Goal: Transaction & Acquisition: Purchase product/service

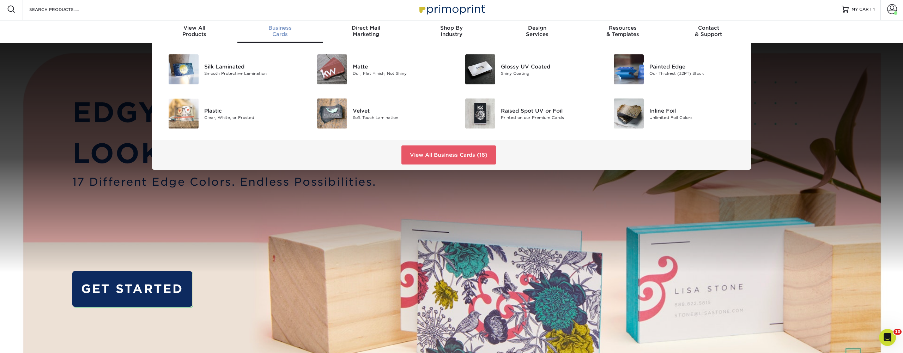
scroll to position [3, 0]
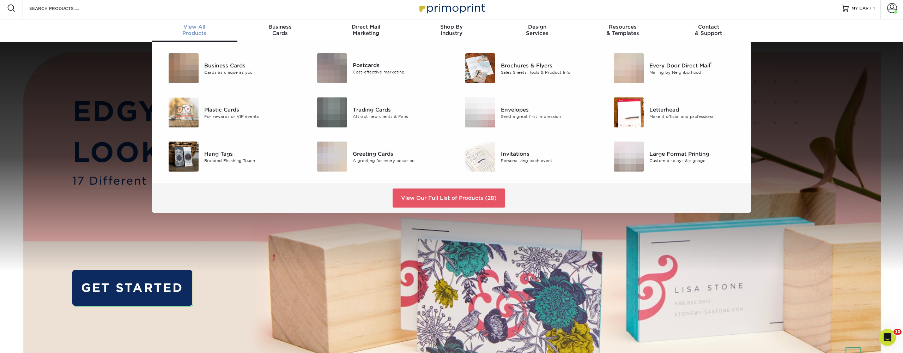
click at [200, 27] on span "View All" at bounding box center [195, 27] width 86 height 6
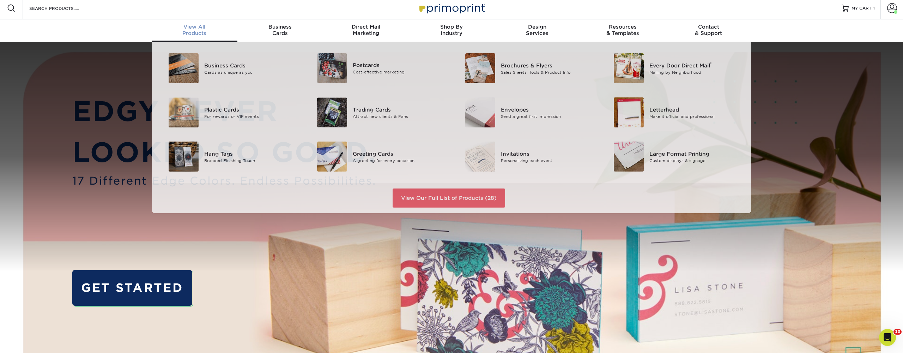
click at [191, 32] on div "View All Products" at bounding box center [195, 30] width 86 height 13
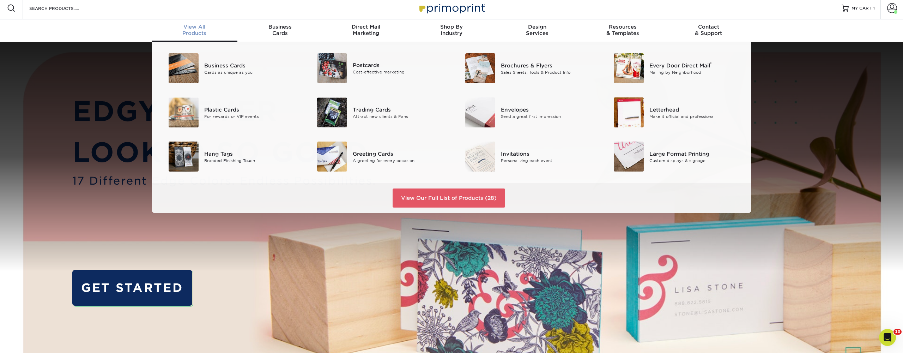
click at [197, 32] on div "View All Products" at bounding box center [195, 30] width 86 height 13
click at [463, 199] on link "View Our Full List of Products (28)" at bounding box center [449, 197] width 113 height 19
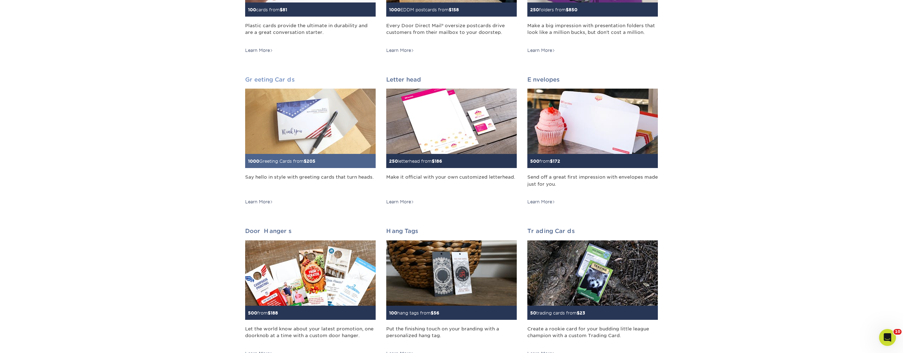
scroll to position [352, 0]
click at [272, 78] on h2 "Greeting Cards" at bounding box center [310, 79] width 131 height 7
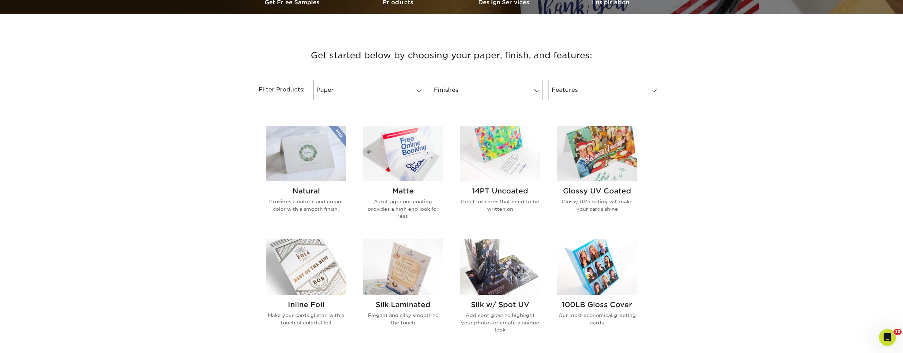
scroll to position [232, 0]
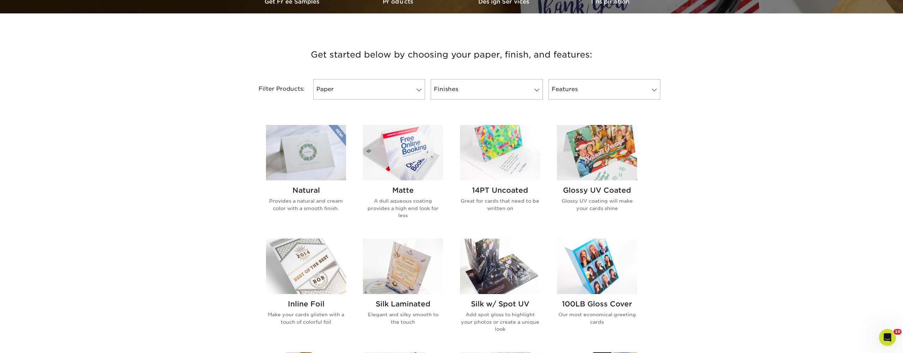
click at [601, 149] on img at bounding box center [597, 152] width 80 height 55
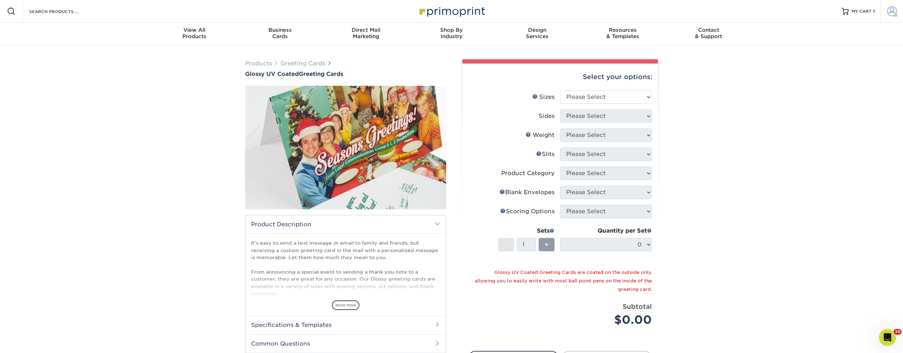
click at [892, 12] on span at bounding box center [892, 11] width 10 height 10
click at [831, 80] on link "Order History" at bounding box center [850, 85] width 89 height 10
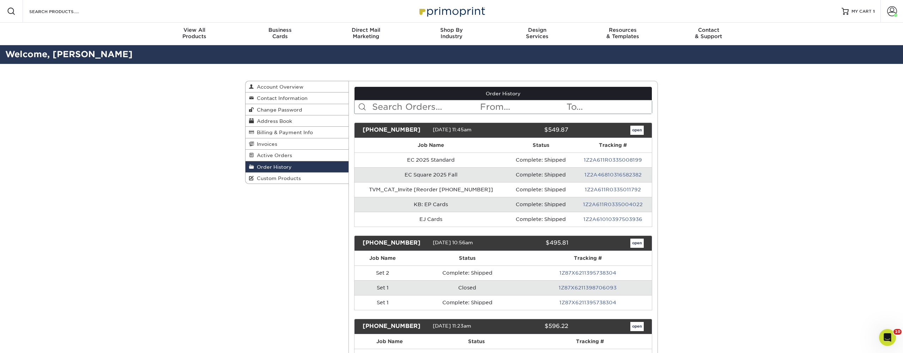
click at [416, 109] on input "text" at bounding box center [426, 106] width 108 height 13
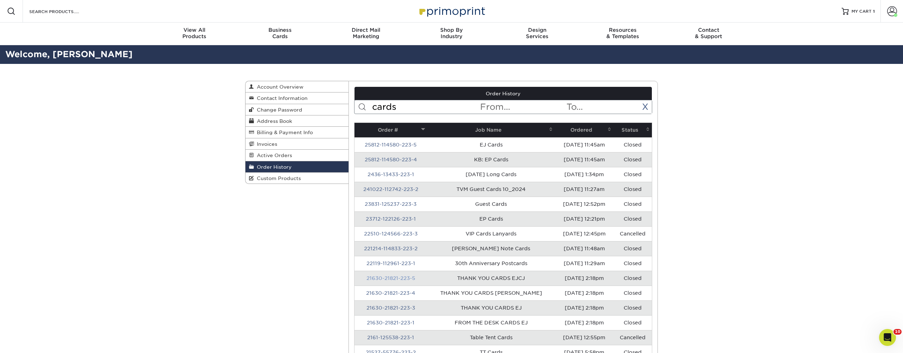
type input "cards"
click at [409, 278] on link "21630-21821-223-5" at bounding box center [391, 278] width 49 height 6
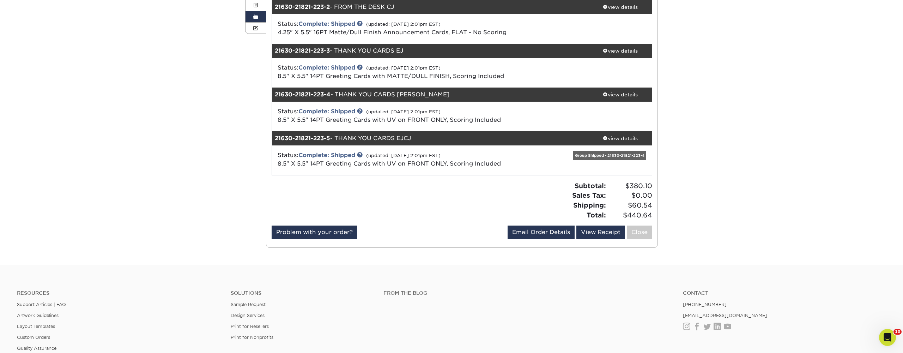
scroll to position [146, 0]
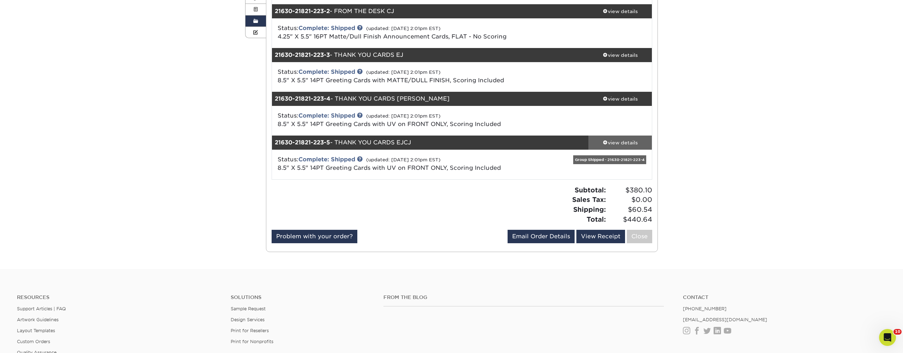
click at [606, 143] on span at bounding box center [605, 142] width 5 height 5
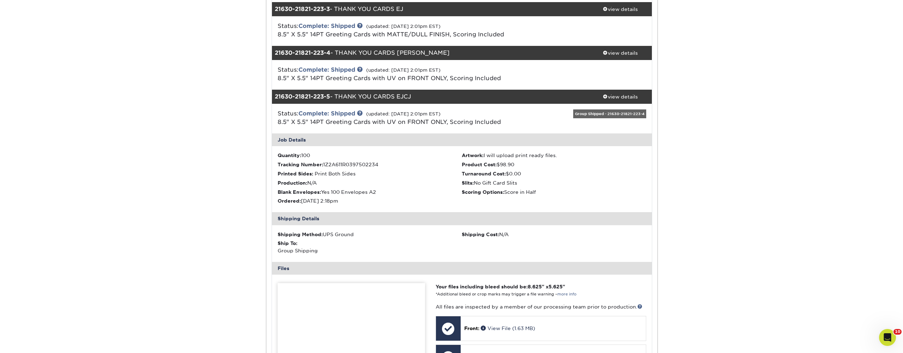
scroll to position [193, 0]
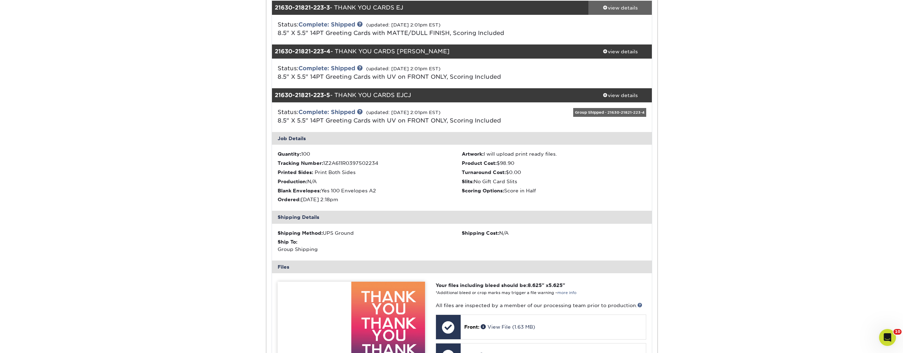
click at [600, 6] on div "view details" at bounding box center [621, 7] width 64 height 7
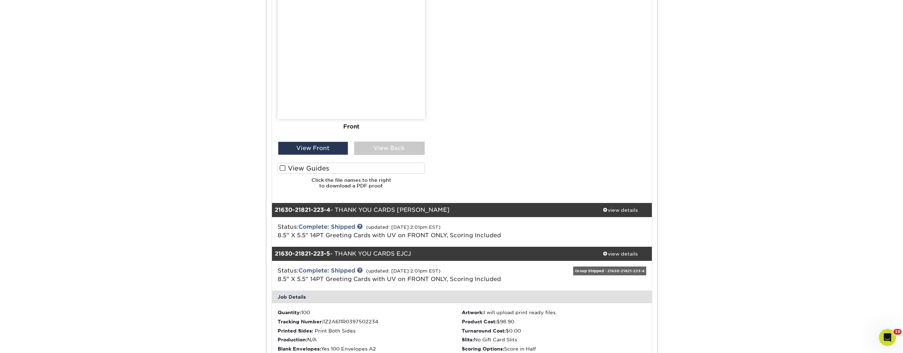
scroll to position [517, 0]
click at [620, 206] on div "view details" at bounding box center [621, 209] width 64 height 7
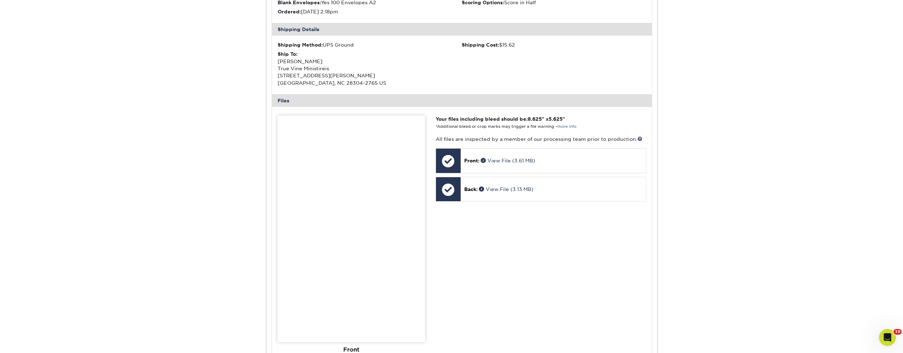
scroll to position [815, 0]
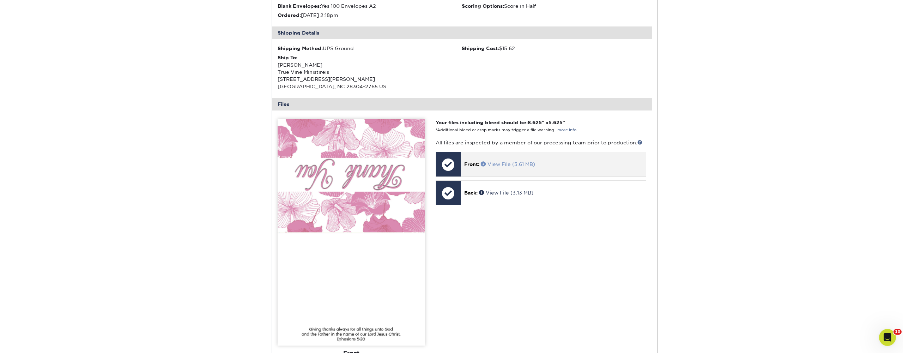
click at [484, 161] on span at bounding box center [484, 163] width 7 height 5
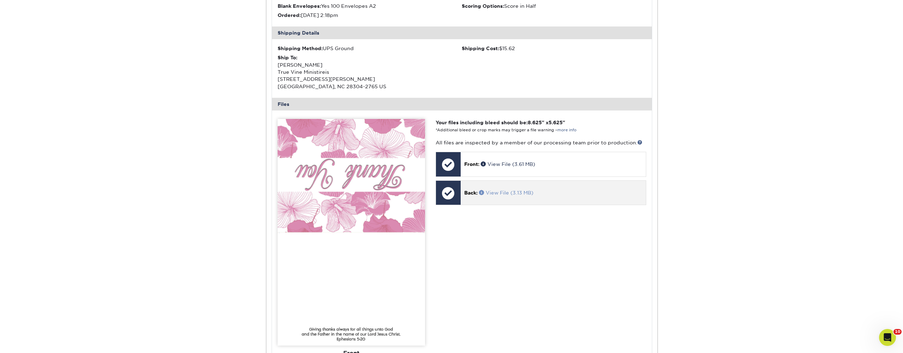
click at [482, 190] on span at bounding box center [482, 192] width 7 height 5
click at [543, 237] on div "Your files including bleed should be: 8.625 " x 5.625 " *Additional bleed or cr…" at bounding box center [540, 270] width 221 height 302
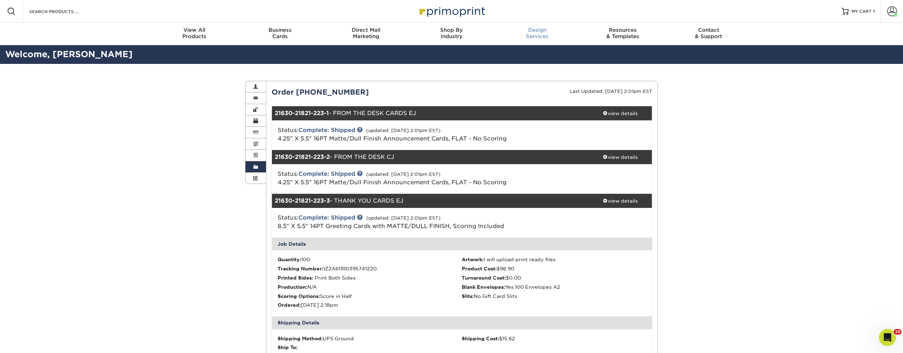
scroll to position [0, 0]
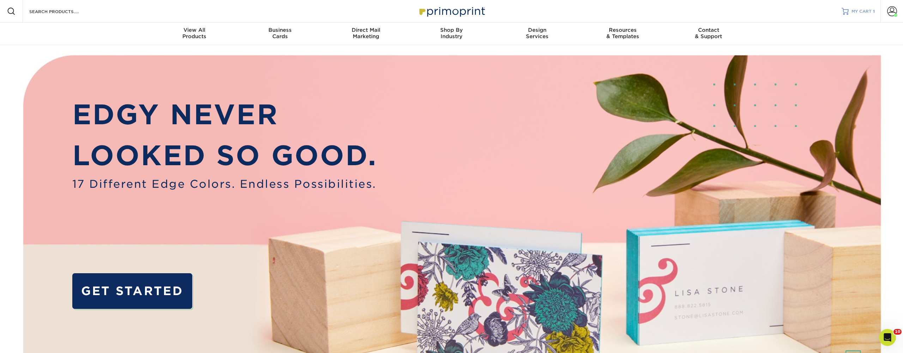
click at [861, 11] on span "MY CART" at bounding box center [862, 11] width 20 height 6
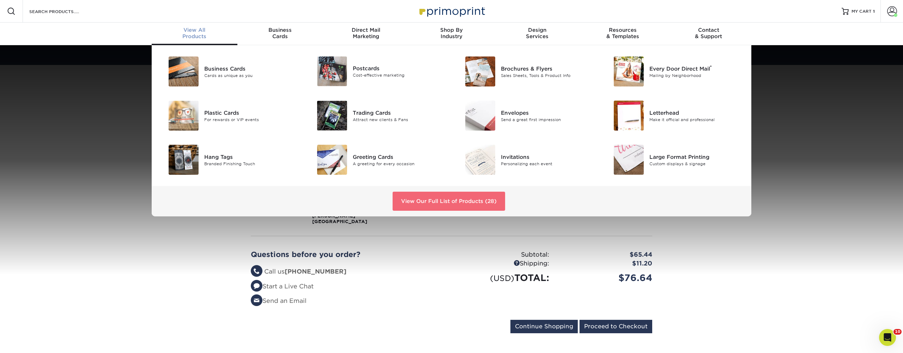
click at [427, 203] on link "View Our Full List of Products (28)" at bounding box center [449, 201] width 113 height 19
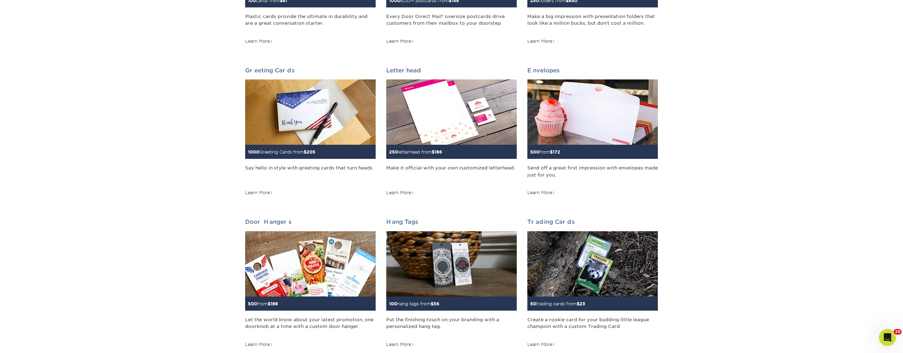
scroll to position [362, 0]
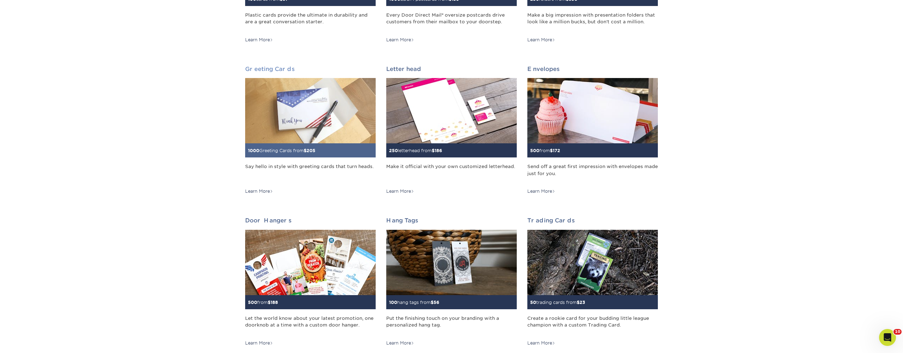
click at [268, 70] on h2 "Greeting Cards" at bounding box center [310, 69] width 131 height 7
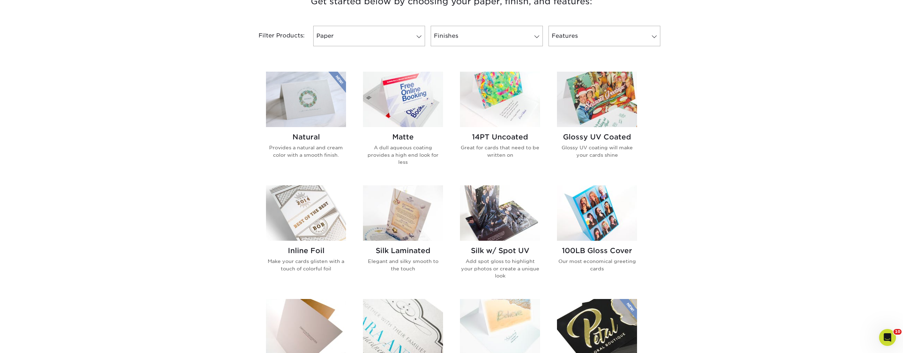
scroll to position [285, 0]
click at [616, 138] on h2 "Glossy UV Coated" at bounding box center [597, 137] width 80 height 8
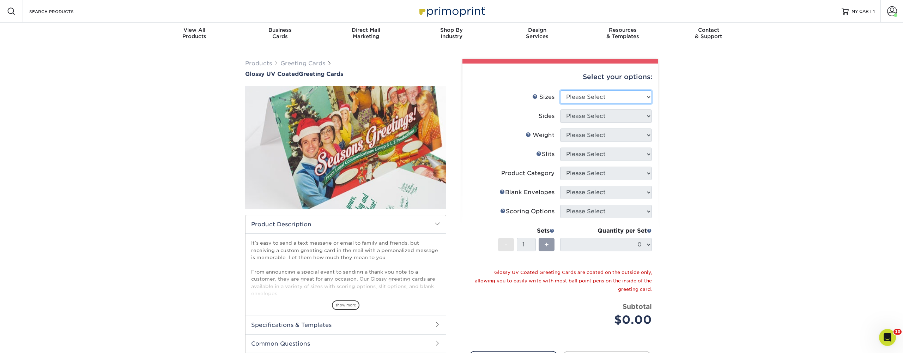
select select "5.50x8.50"
select select "13abbda7-1d64-4f25-8bb2-c179b224825d"
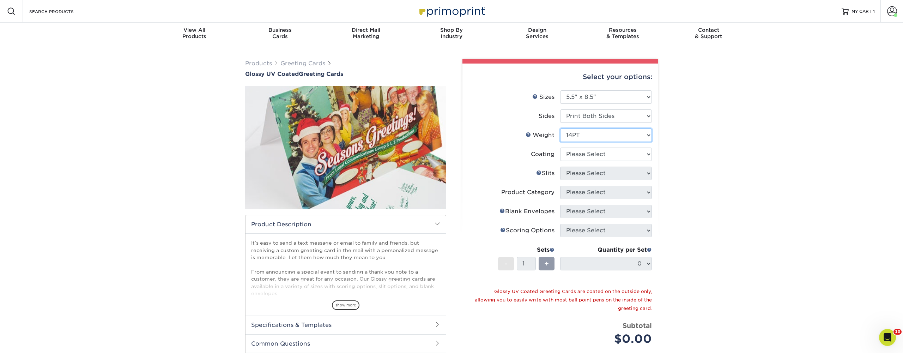
select select "18PTC1S"
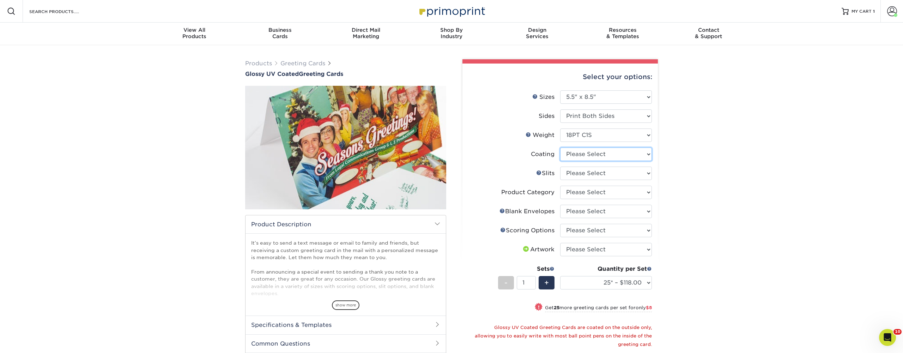
select select "1e8116af-acfc-44b1-83dc-8181aa338834"
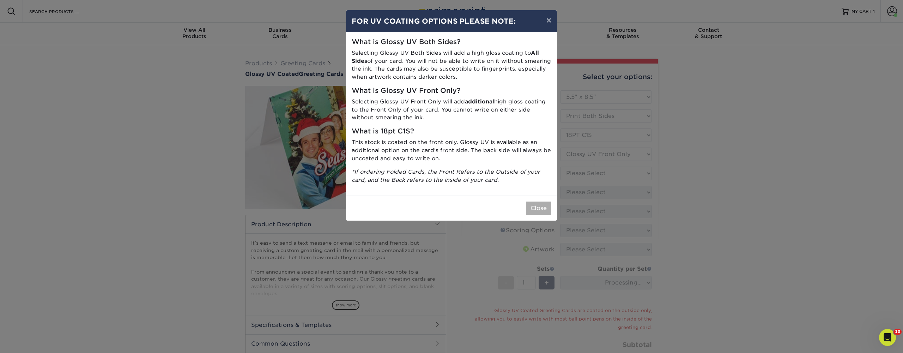
click at [537, 203] on button "Close" at bounding box center [538, 207] width 25 height 13
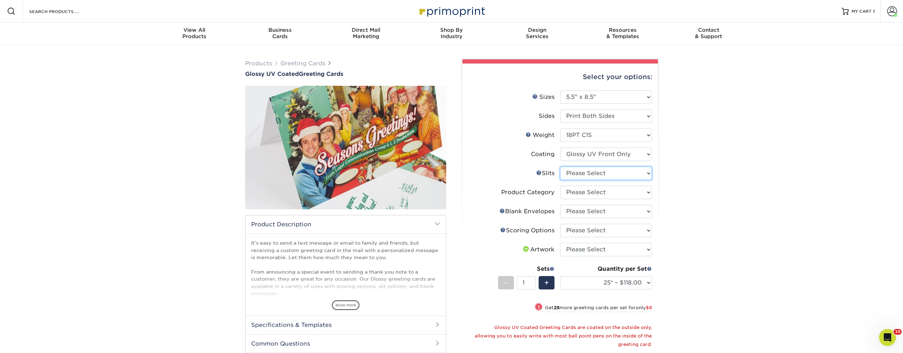
select select "c4055f3c-a707-4a99-931b-ce83690041fd"
select select "b7f8198f-f281-4438-a52e-cd7a5c5c0cfc"
select select "b23166fa-223a-4016-b2d3-d3438452c7d9"
select select "upload"
select select "500 – $225.00"
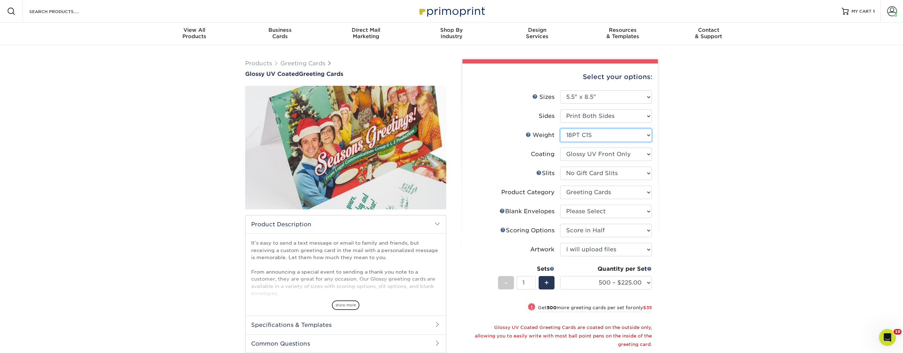
select select "14PT"
select select "-1"
select select
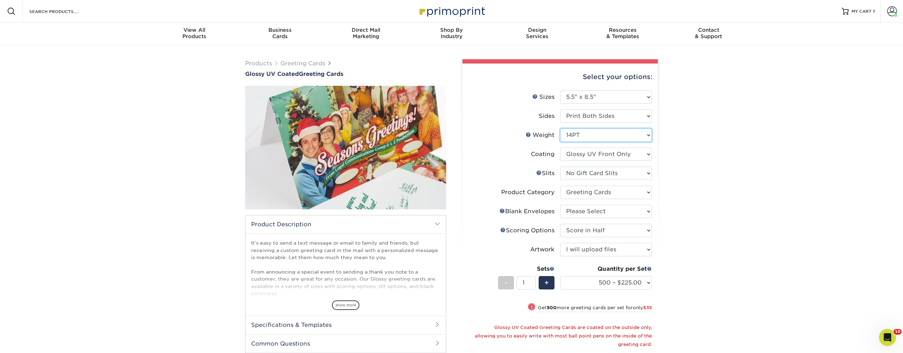
select select "-1"
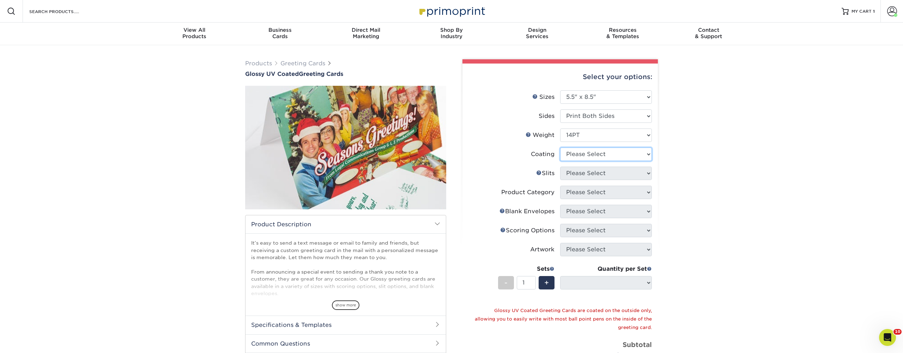
select select "1e8116af-acfc-44b1-83dc-8181aa338834"
select select "-1"
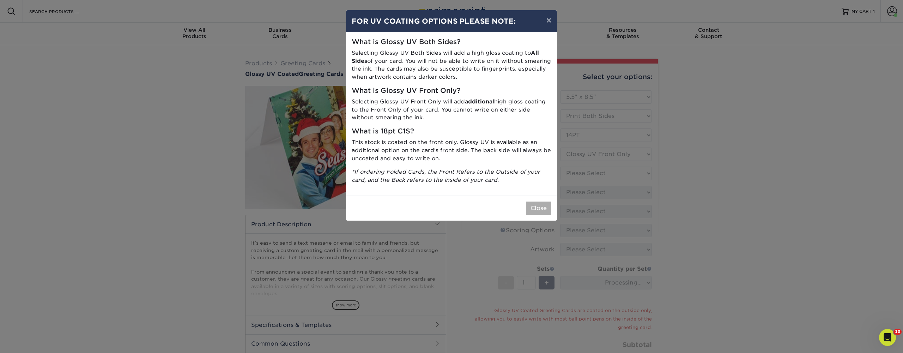
click at [542, 207] on button "Close" at bounding box center [538, 207] width 25 height 13
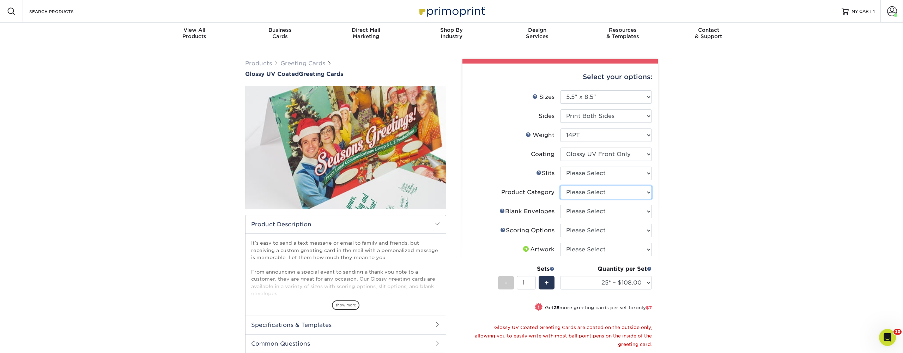
select select "b7f8198f-f281-4438-a52e-cd7a5c5c0cfc"
select select "b23166fa-223a-4016-b2d3-d3438452c7d9"
select select "upload"
select select "500 – $205.00"
click at [892, 11] on span at bounding box center [892, 11] width 10 height 10
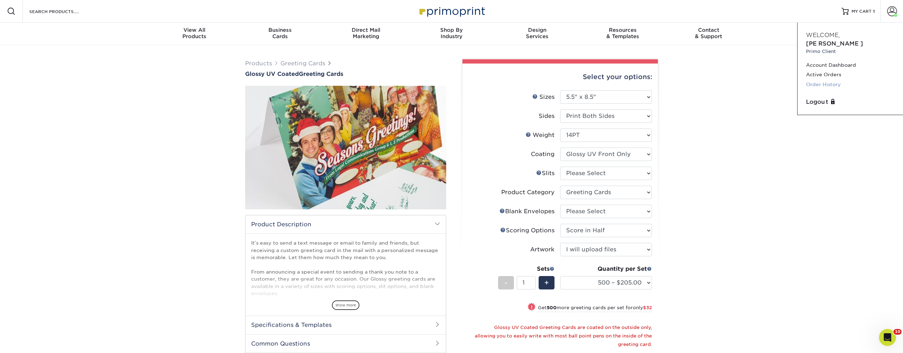
click at [819, 80] on link "Order History" at bounding box center [850, 85] width 89 height 10
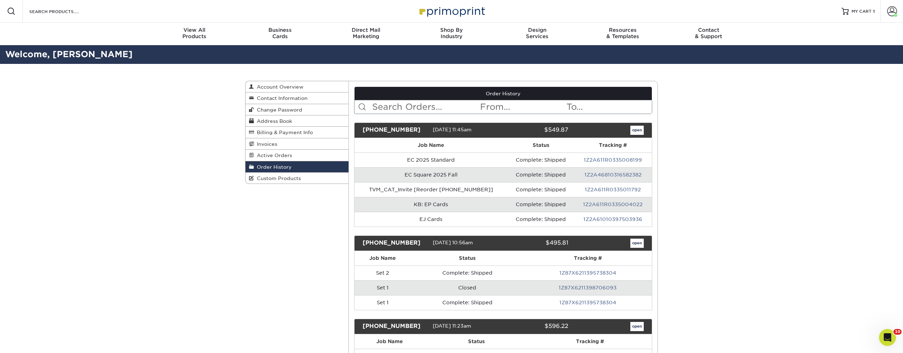
click at [399, 102] on input "text" at bounding box center [426, 106] width 108 height 13
type input "thank you"
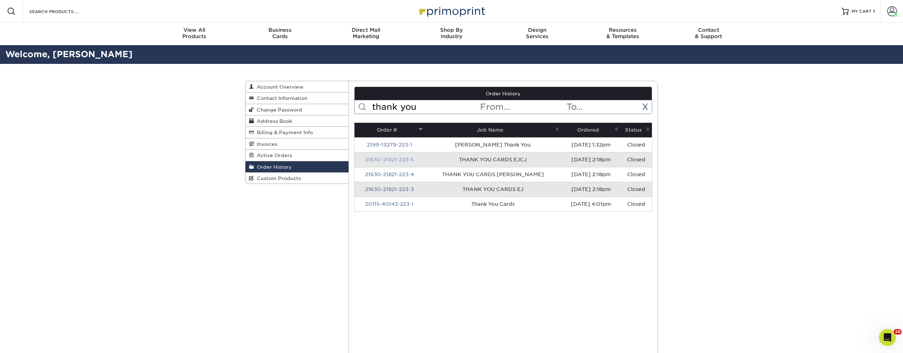
click at [410, 159] on link "21630-21821-223-5" at bounding box center [389, 160] width 49 height 6
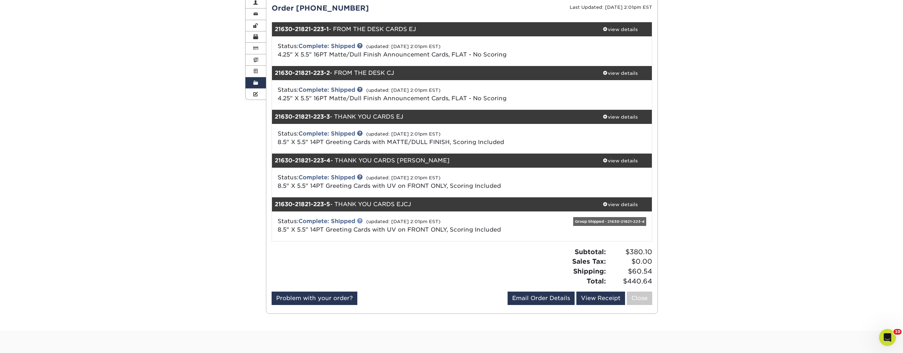
scroll to position [85, 0]
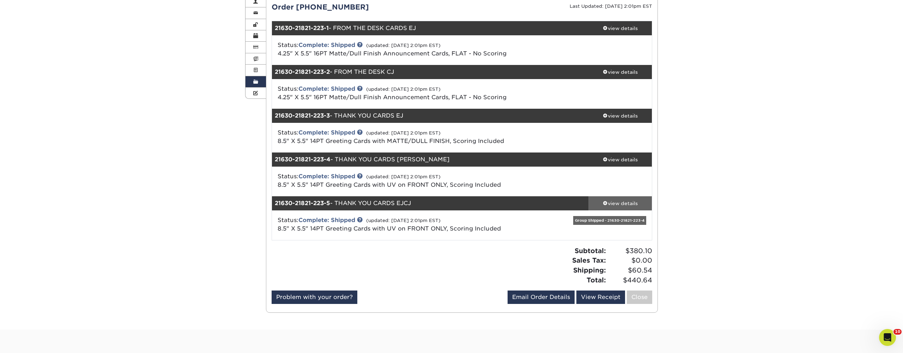
click at [621, 201] on div "view details" at bounding box center [621, 203] width 64 height 7
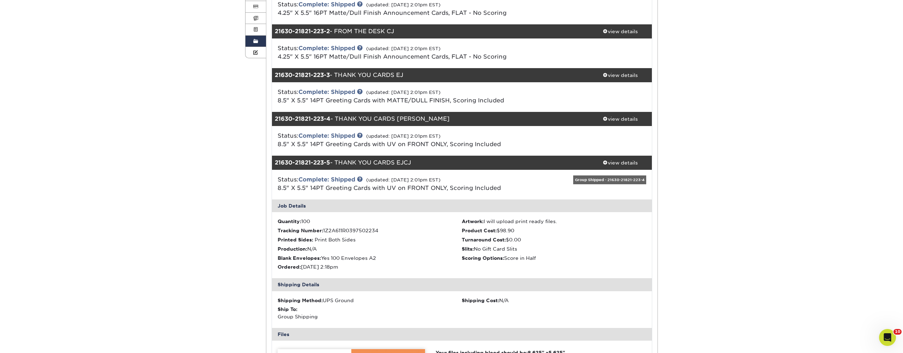
scroll to position [126, 0]
click at [610, 119] on div "view details" at bounding box center [621, 118] width 64 height 7
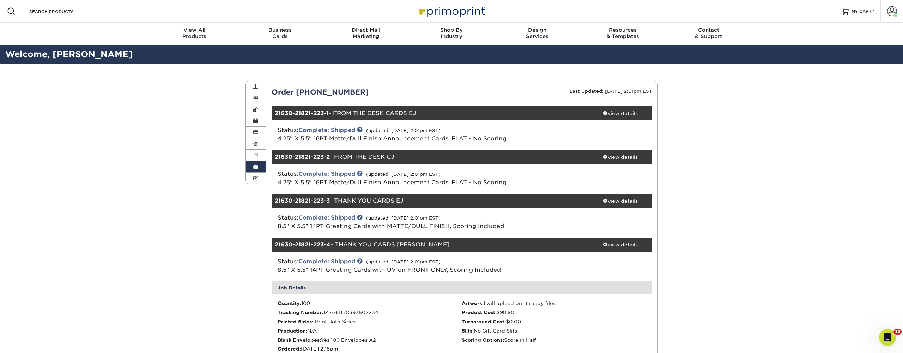
scroll to position [0, 0]
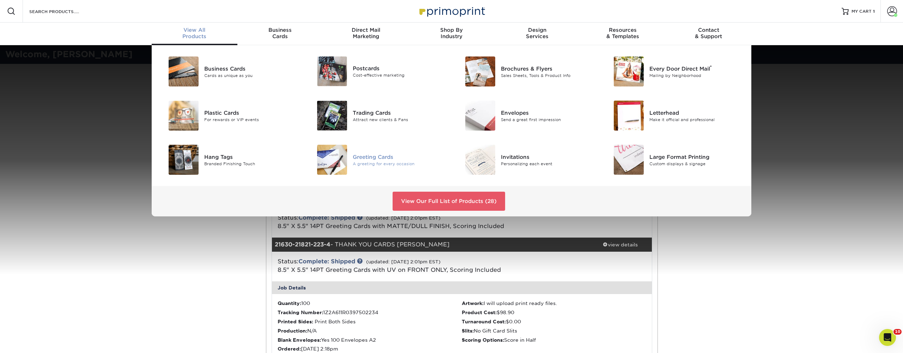
click at [371, 159] on div "Greeting Cards" at bounding box center [400, 157] width 94 height 8
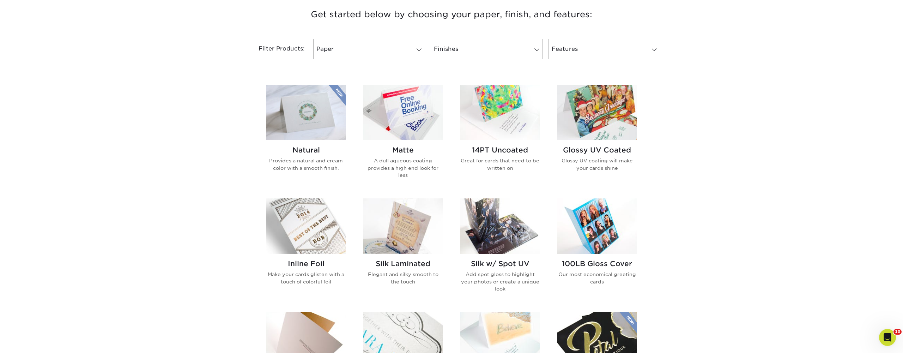
scroll to position [274, 0]
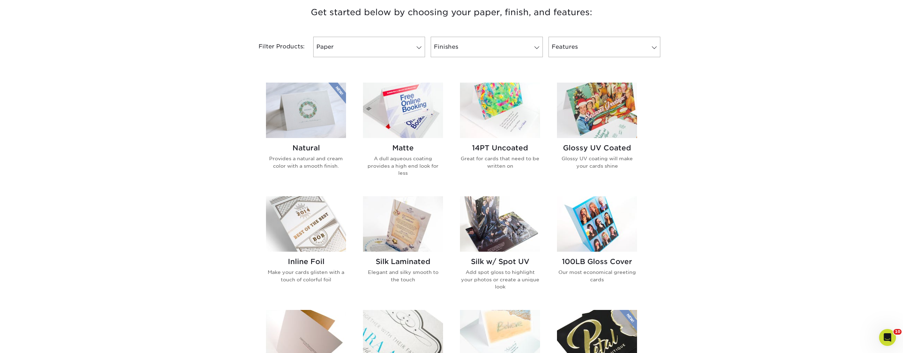
click at [610, 124] on img at bounding box center [597, 110] width 80 height 55
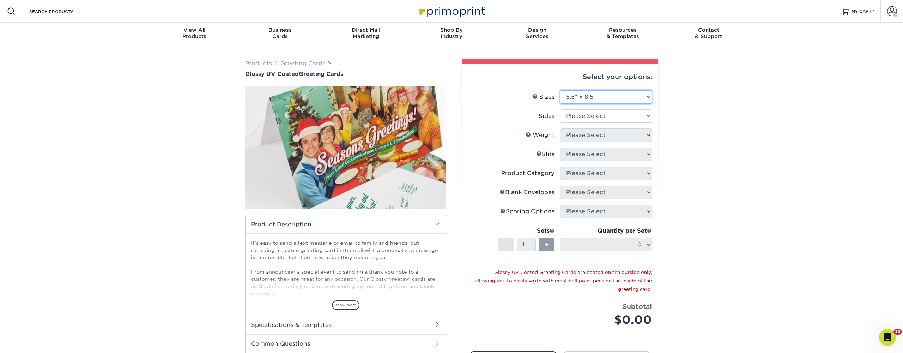
select select "5.50x8.50"
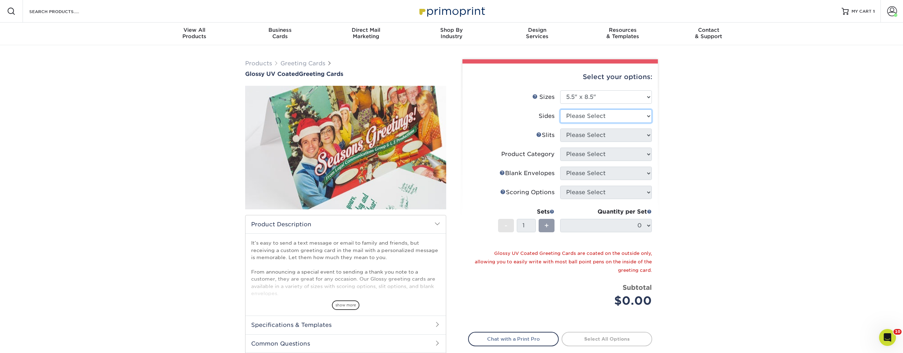
select select "13abbda7-1d64-4f25-8bb2-c179b224825d"
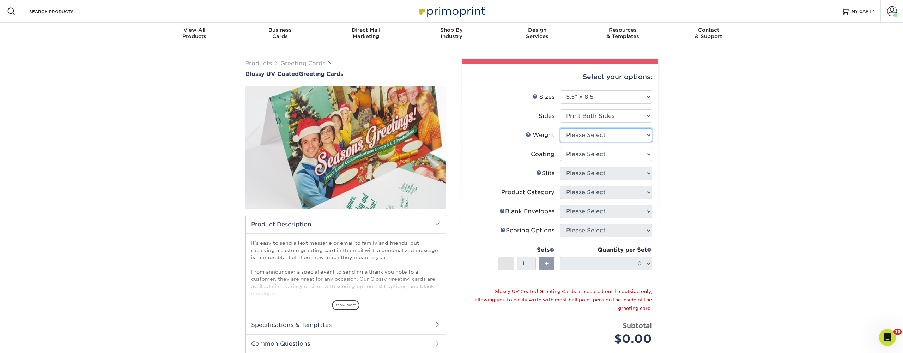
select select "14PT"
select select "1e8116af-acfc-44b1-83dc-8181aa338834"
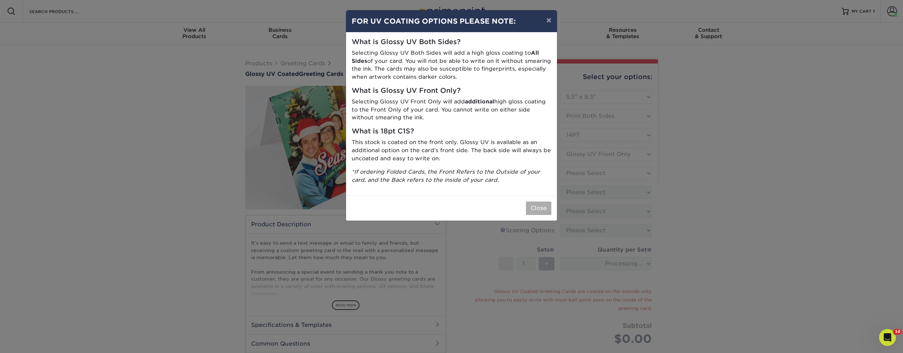
click at [540, 201] on button "Close" at bounding box center [538, 207] width 25 height 13
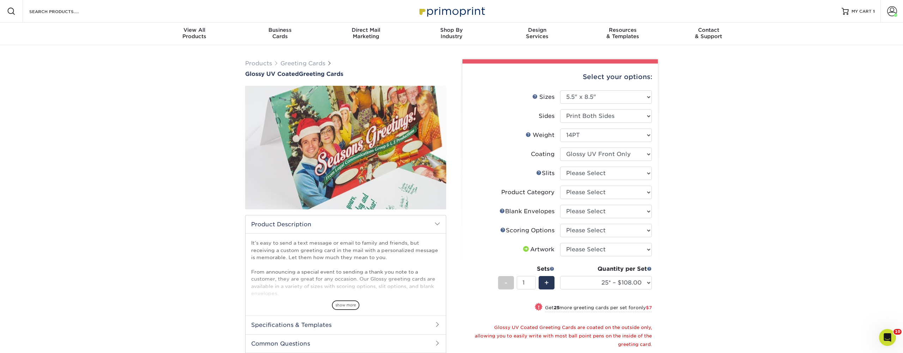
scroll to position [0, 0]
select select "c4055f3c-a707-4a99-931b-ce83690041fd"
select select "b7f8198f-f281-4438-a52e-cd7a5c5c0cfc"
select select "90227d88-221f-44a3-b161-6c9bb9deb1b8"
select select "b23166fa-223a-4016-b2d3-d3438452c7d9"
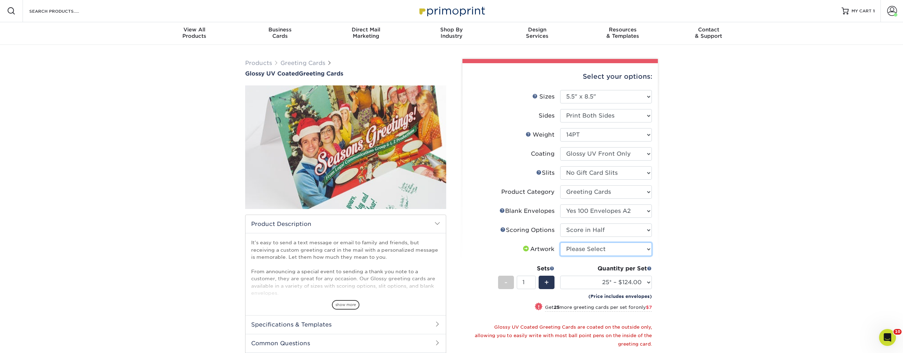
select select "upload"
click at [549, 283] on div "+" at bounding box center [547, 282] width 16 height 13
click at [510, 282] on div "-" at bounding box center [506, 282] width 16 height 13
type input "2"
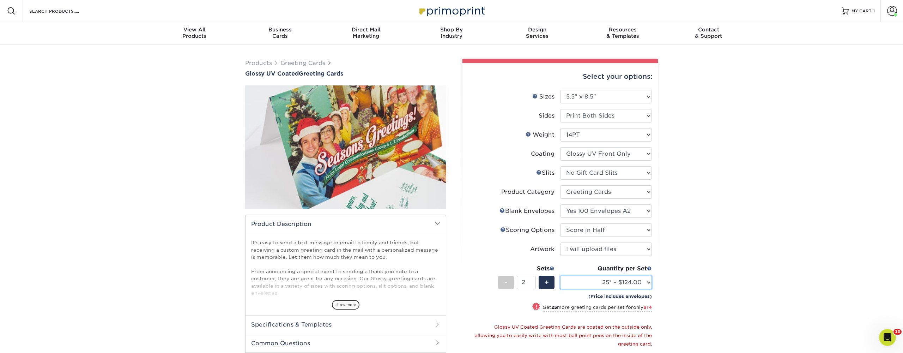
select select "100* – $148.00"
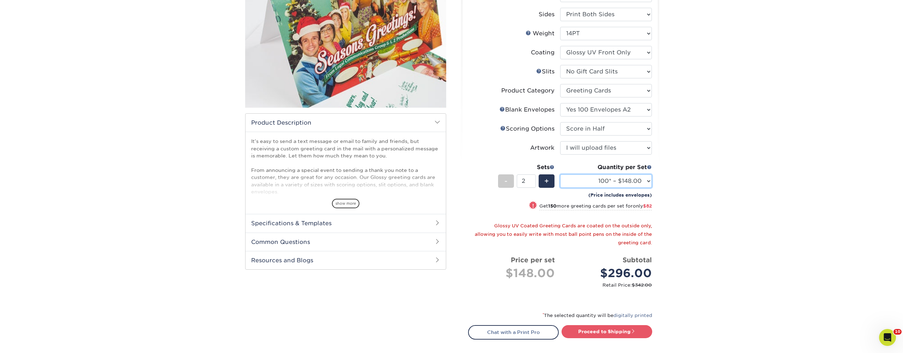
scroll to position [114, 0]
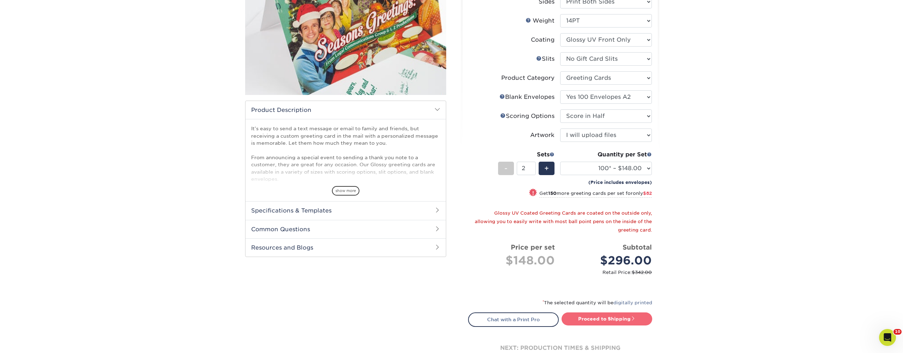
click at [588, 316] on link "Proceed to Shipping" at bounding box center [607, 318] width 91 height 13
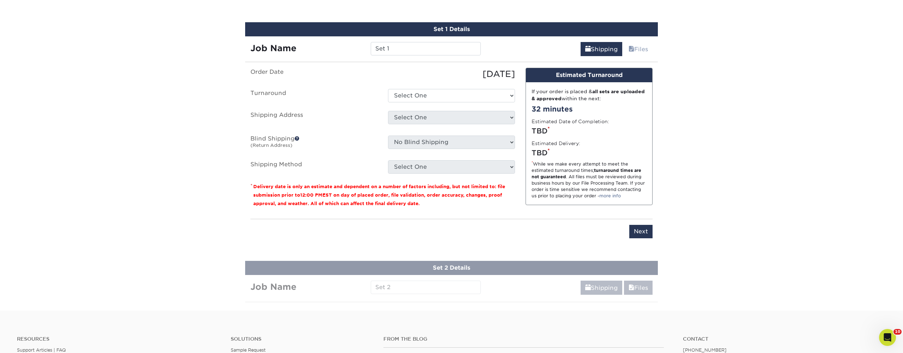
scroll to position [445, 0]
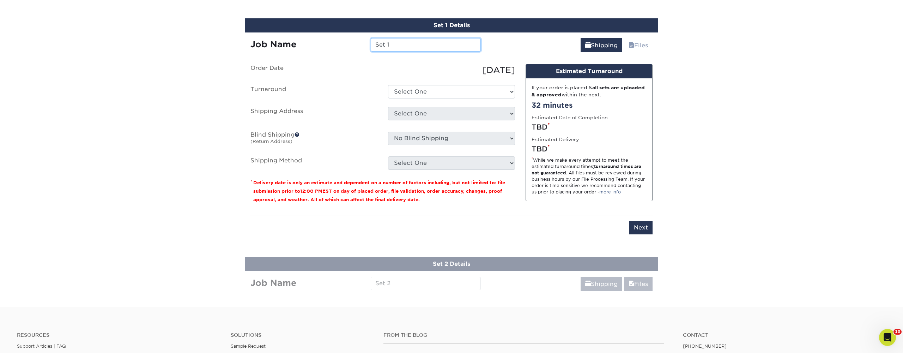
click at [421, 45] on input "Set 1" at bounding box center [426, 44] width 110 height 13
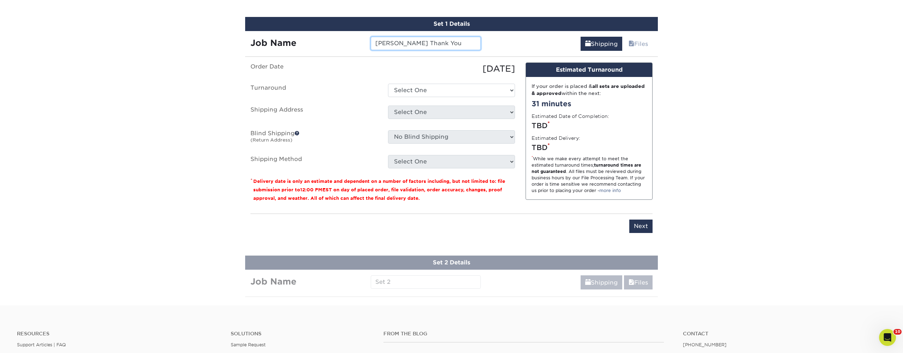
type input "[PERSON_NAME] Thank You"
click at [431, 96] on ul "Order Date 09/24/2025 Turnaround Select One 2-4 Business Days 2 Day Next Busine…" at bounding box center [383, 115] width 265 height 106
select select "b91cf3b4-e4e5-40a3-838f-cdf113971513"
select select "191648"
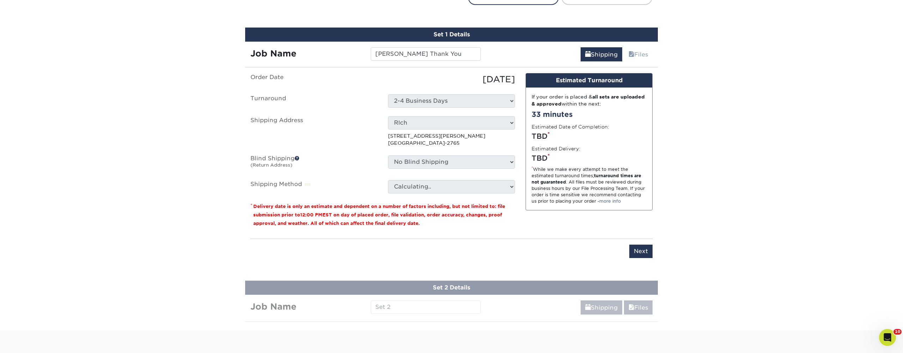
scroll to position [433, 0]
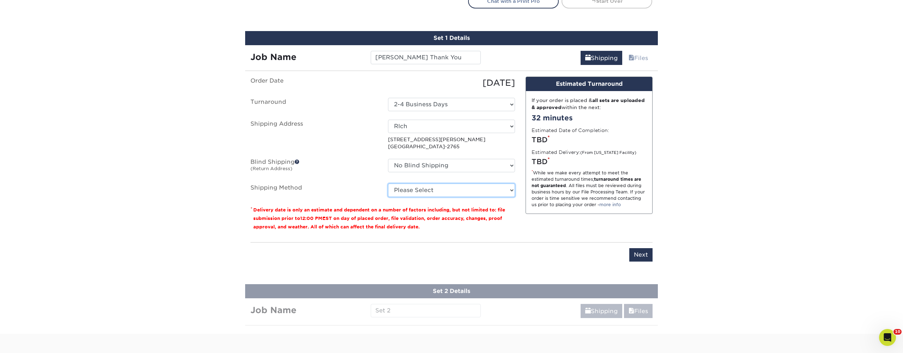
select select "03"
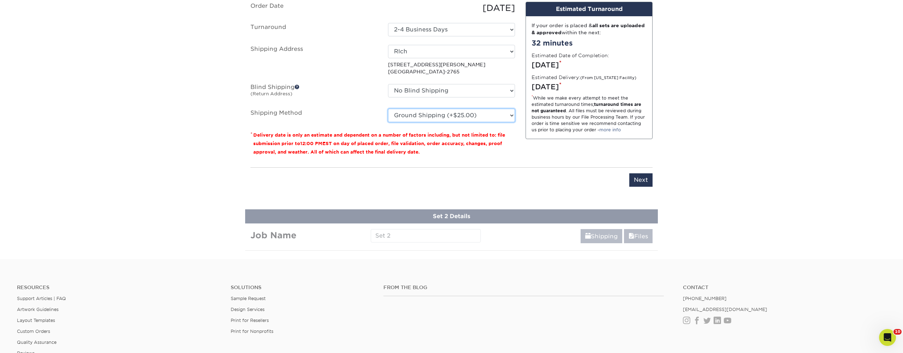
scroll to position [509, 0]
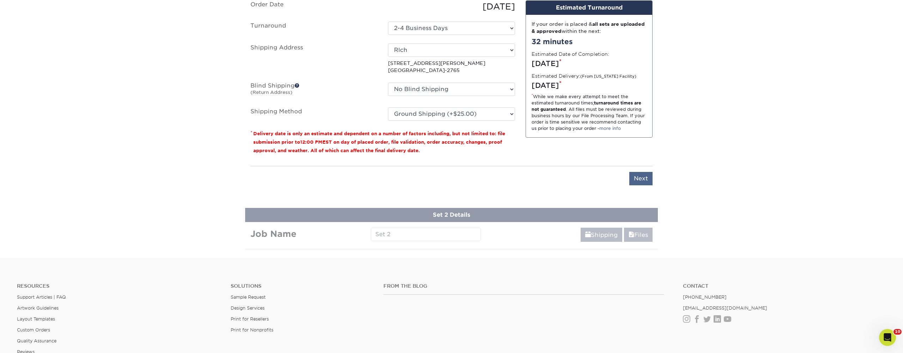
click at [636, 175] on input "Next" at bounding box center [641, 178] width 23 height 13
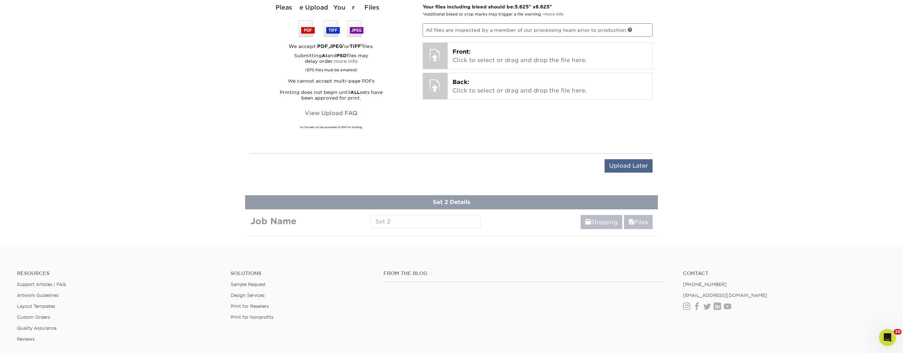
click at [637, 169] on input "Upload Later" at bounding box center [629, 165] width 48 height 13
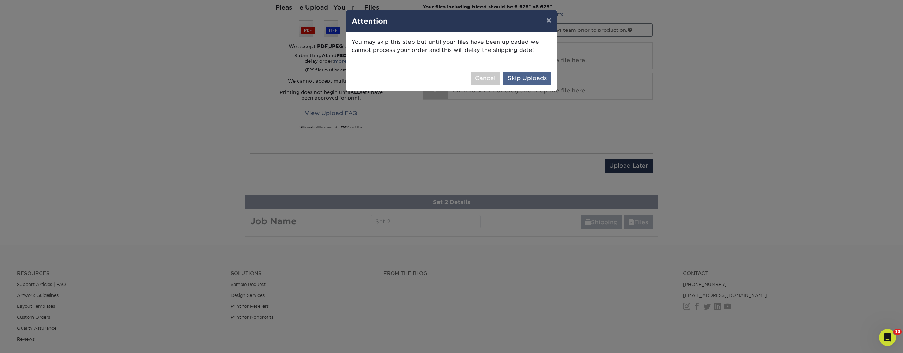
click at [536, 74] on button "Skip Uploads" at bounding box center [527, 78] width 48 height 13
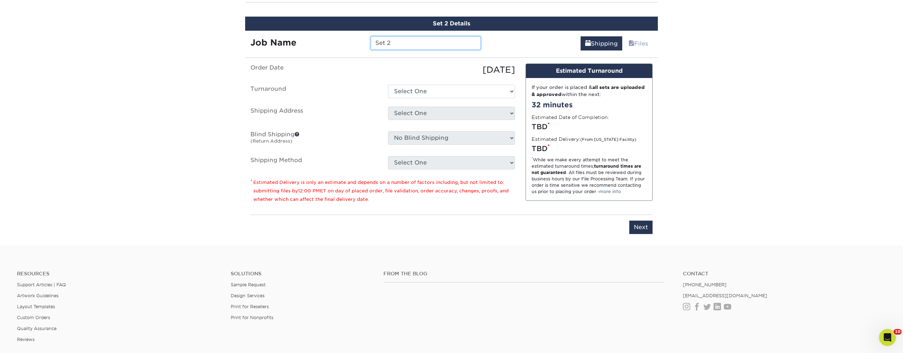
scroll to position [501, 0]
type input "S"
type input "[PERSON_NAME] Thank You"
select select "b91cf3b4-e4e5-40a3-838f-cdf113971513"
select select "191648"
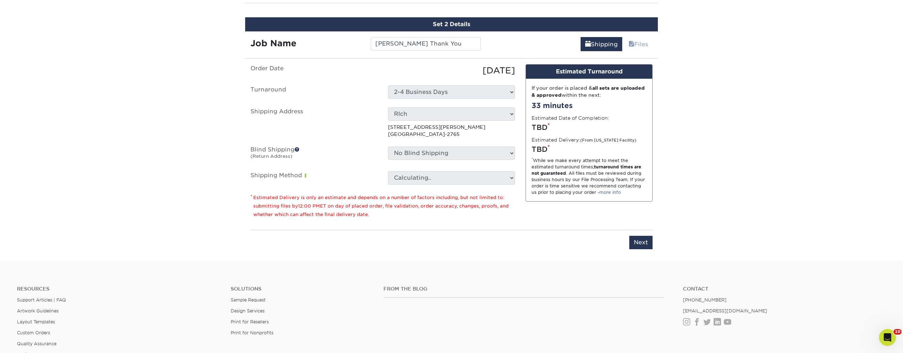
scroll to position [493, 0]
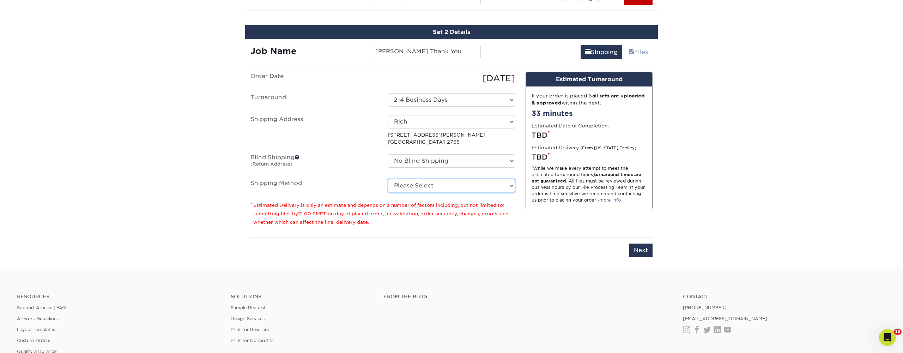
select select "03"
click at [643, 247] on input "Next" at bounding box center [641, 249] width 23 height 13
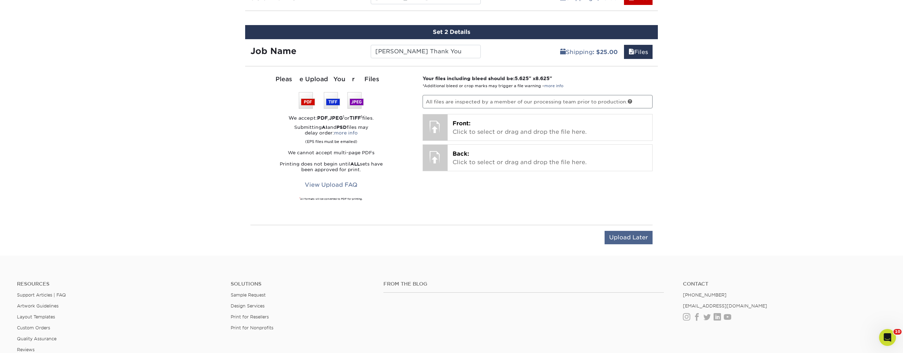
click at [632, 238] on input "Upload Later" at bounding box center [629, 237] width 48 height 13
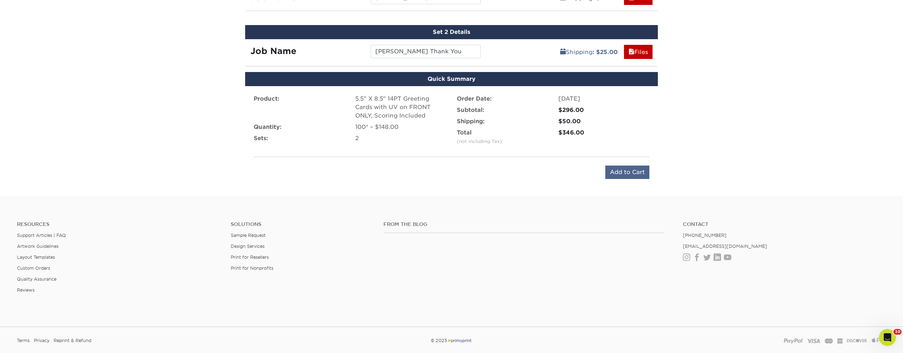
click at [621, 173] on input "Add to Cart" at bounding box center [628, 171] width 44 height 13
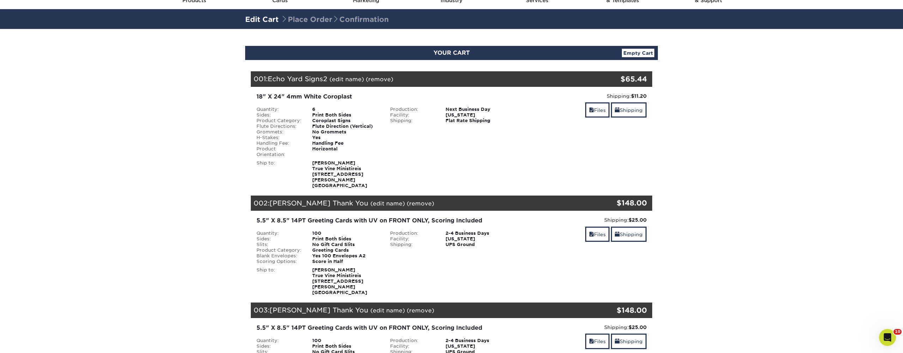
scroll to position [37, 0]
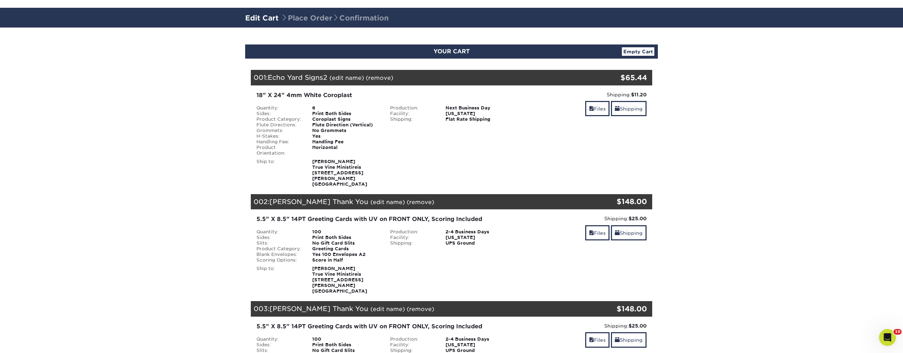
click at [382, 79] on link "(remove)" at bounding box center [380, 77] width 28 height 7
click at [508, 80] on link "Yes" at bounding box center [510, 77] width 10 height 7
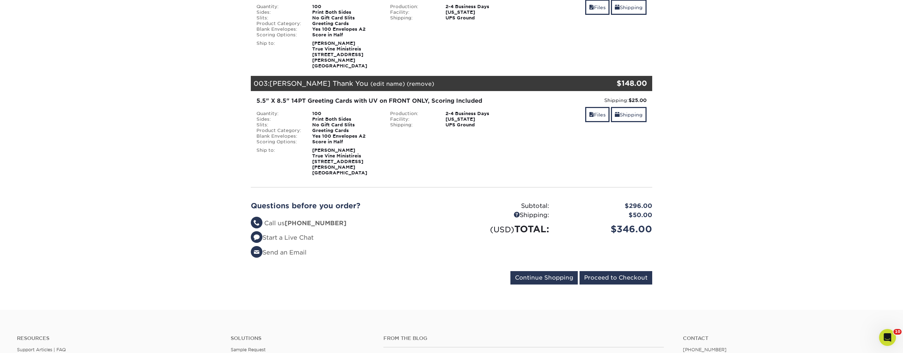
scroll to position [140, 0]
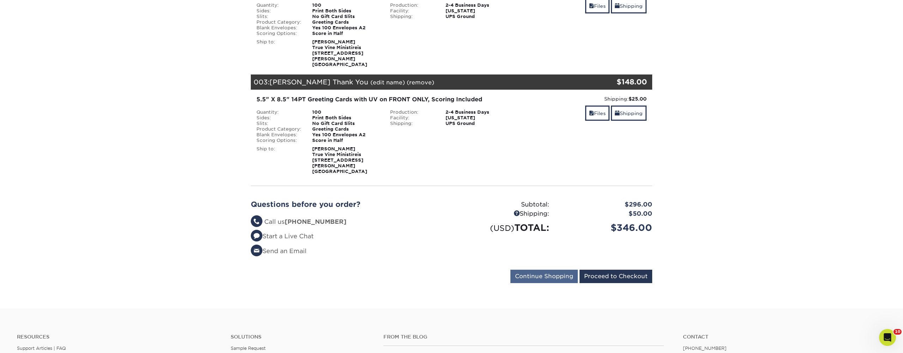
click at [554, 270] on input "Continue Shopping" at bounding box center [544, 276] width 67 height 13
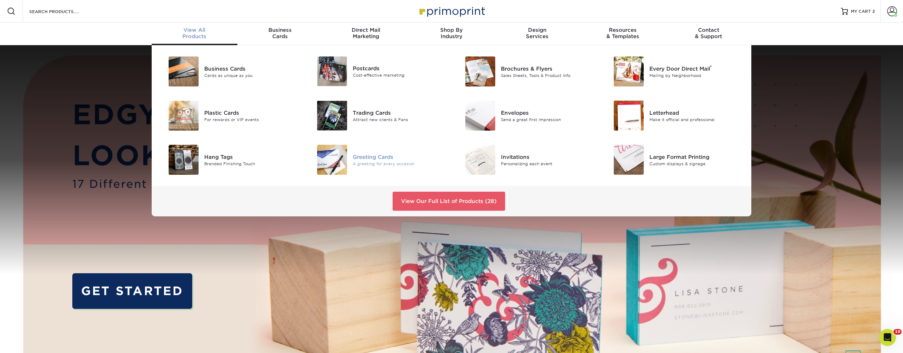
click at [374, 156] on div "Greeting Cards" at bounding box center [400, 157] width 94 height 8
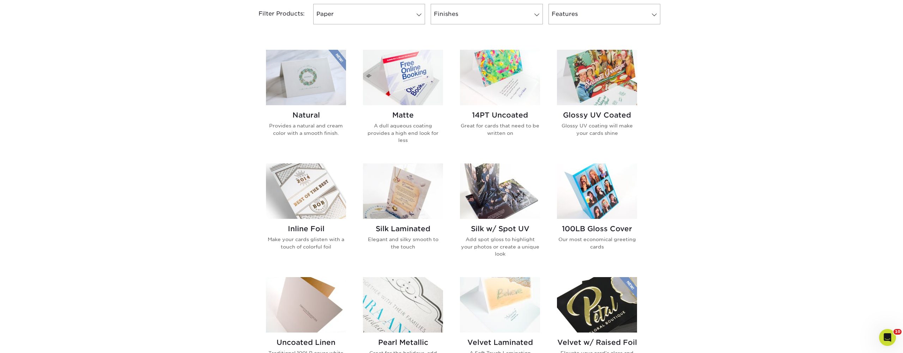
scroll to position [307, 0]
click at [575, 112] on h2 "Glossy UV Coated" at bounding box center [597, 114] width 80 height 8
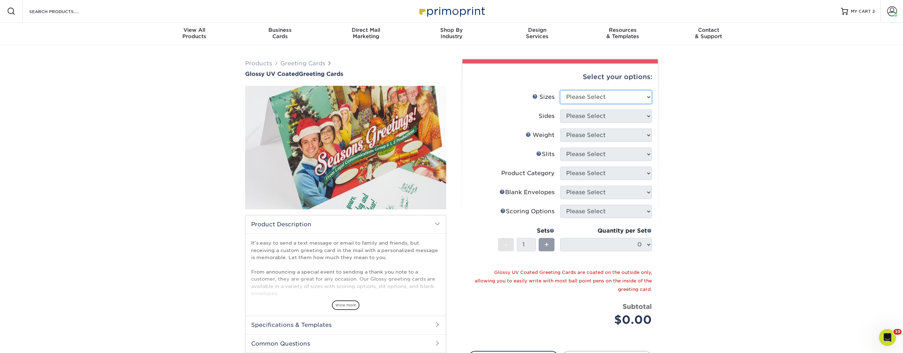
select select "5.50x8.50"
select select "13abbda7-1d64-4f25-8bb2-c179b224825d"
select select "14PT"
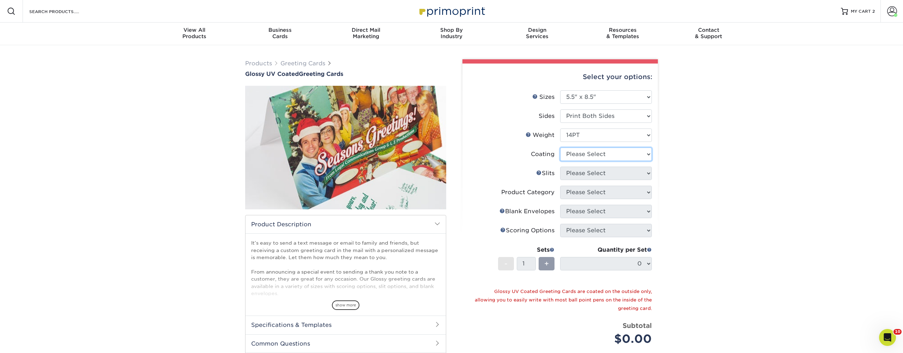
select select "1e8116af-acfc-44b1-83dc-8181aa338834"
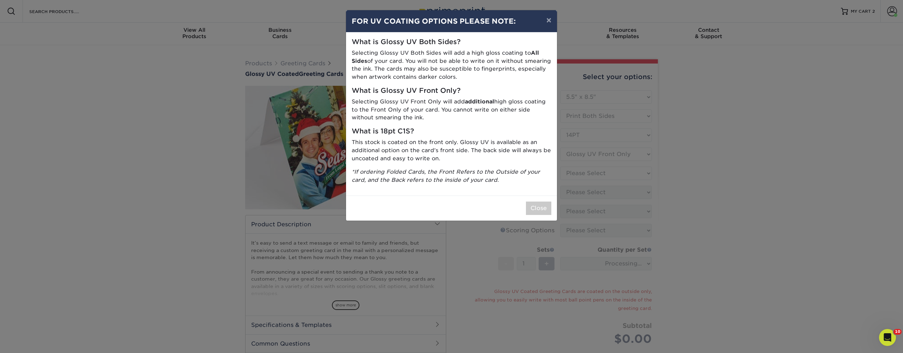
drag, startPoint x: 535, startPoint y: 203, endPoint x: 565, endPoint y: 202, distance: 30.0
click at [536, 203] on button "Close" at bounding box center [538, 207] width 25 height 13
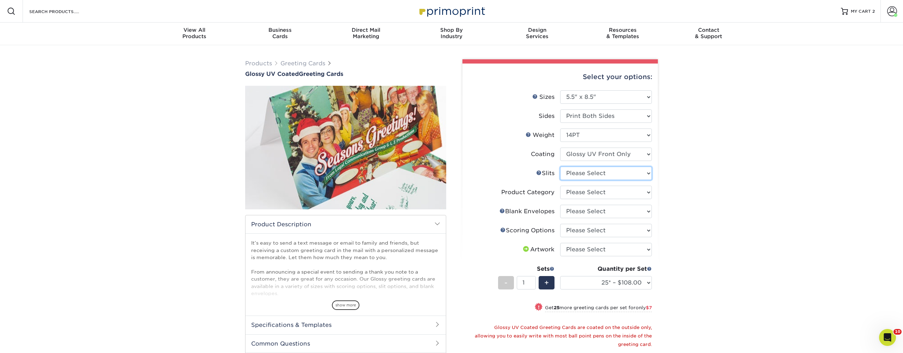
select select "c4055f3c-a707-4a99-931b-ce83690041fd"
select select "b7f8198f-f281-4438-a52e-cd7a5c5c0cfc"
select select "90227d88-221f-44a3-b161-6c9bb9deb1b8"
select select "b23166fa-223a-4016-b2d3-d3438452c7d9"
select select "245904c8-12b8-4e0a-b372-ccc9543c6456"
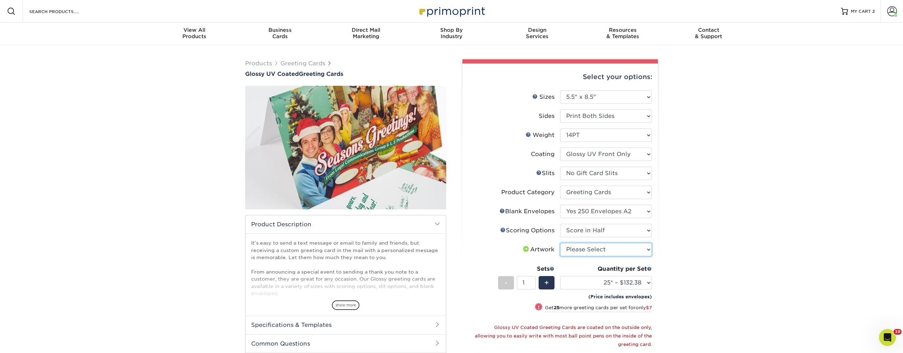
select select "upload"
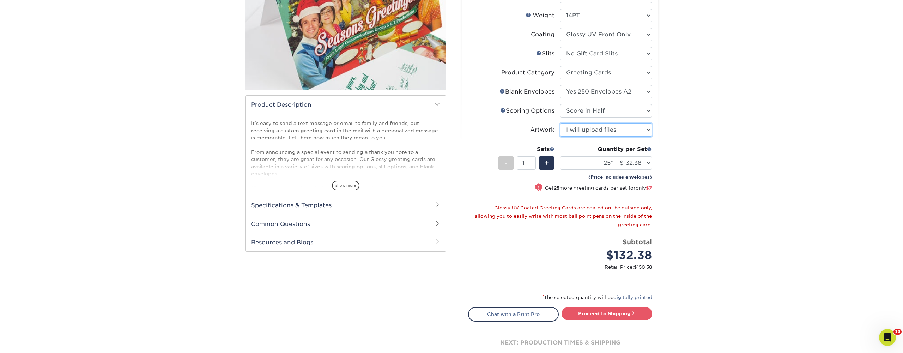
scroll to position [123, 0]
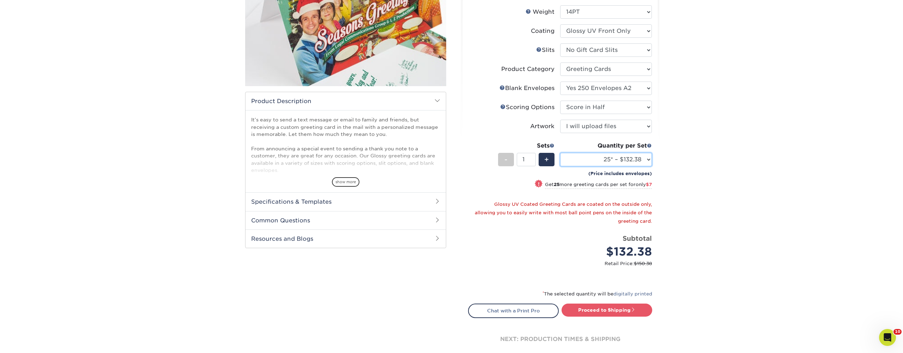
select select "250* – $197.38"
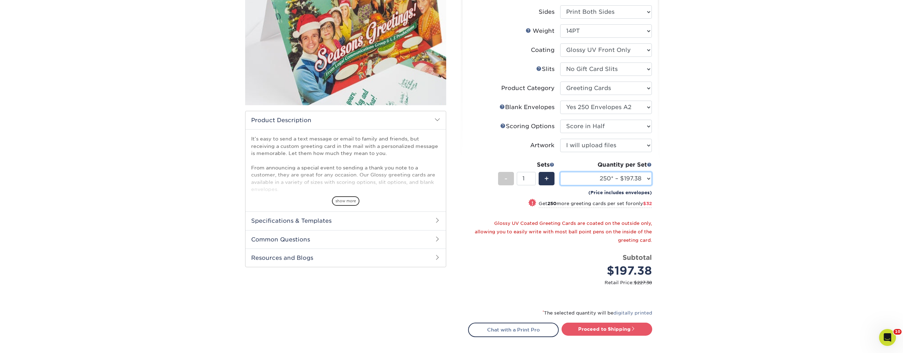
scroll to position [119, 0]
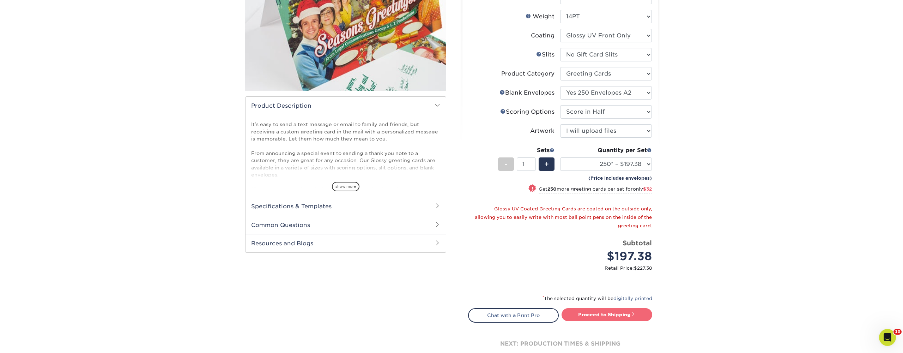
click at [600, 315] on link "Proceed to Shipping" at bounding box center [607, 314] width 91 height 13
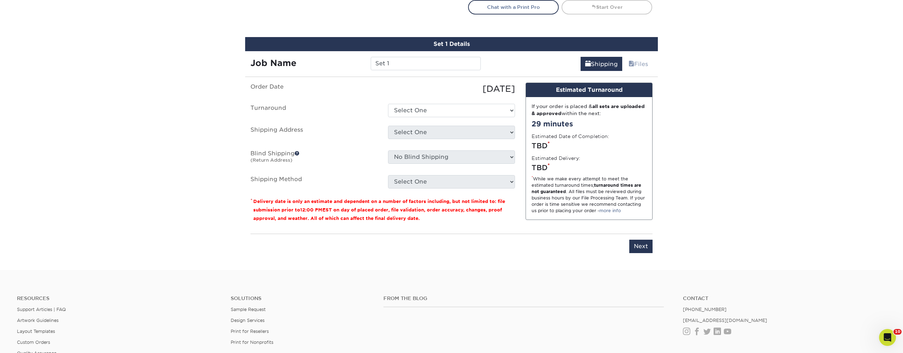
scroll to position [445, 0]
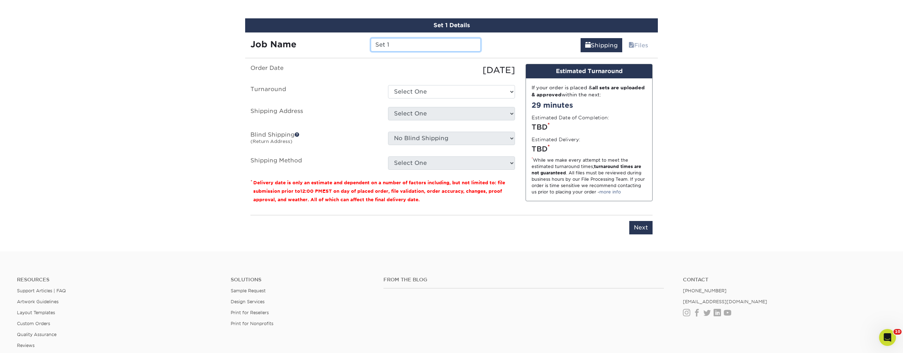
click at [405, 44] on input "Set 1" at bounding box center [426, 44] width 110 height 13
type input "[PERSON_NAME] & Dr. [PERSON_NAME] Thank You"
select select "01bccbe3-3341-476d-9736-e59432ac97cb"
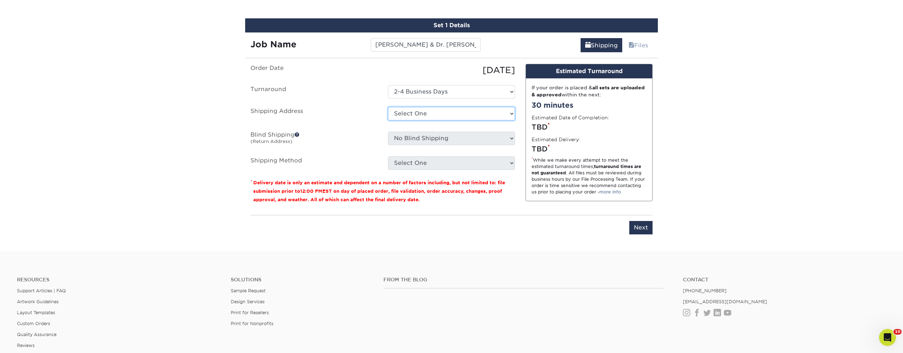
select select "191648"
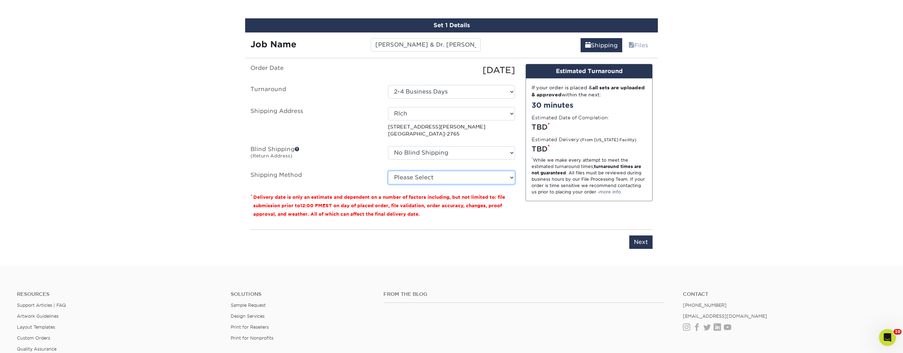
select select "03"
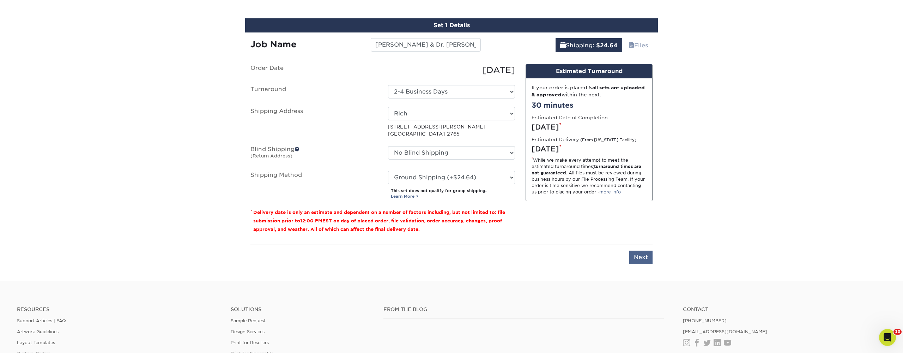
click at [641, 254] on input "Next" at bounding box center [641, 257] width 23 height 13
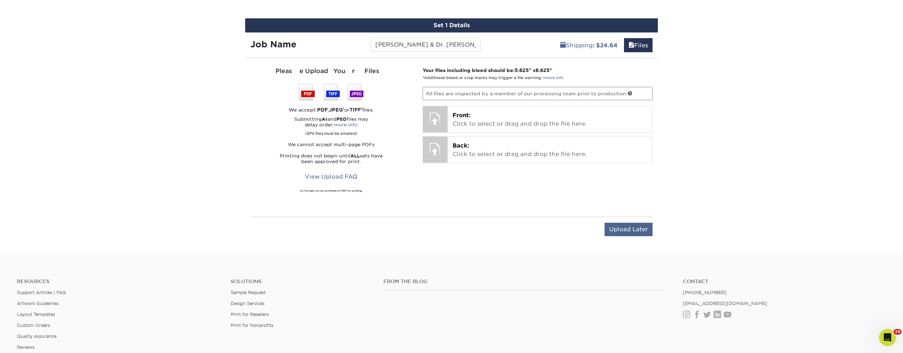
click at [630, 227] on input "Upload Later" at bounding box center [629, 229] width 48 height 13
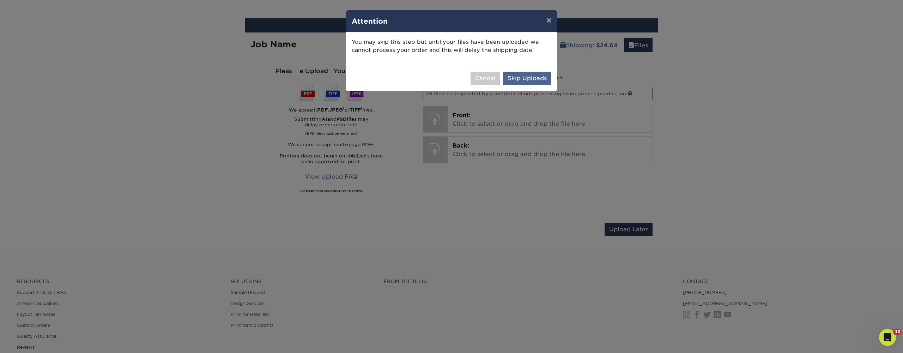
click at [523, 79] on button "Skip Uploads" at bounding box center [527, 78] width 48 height 13
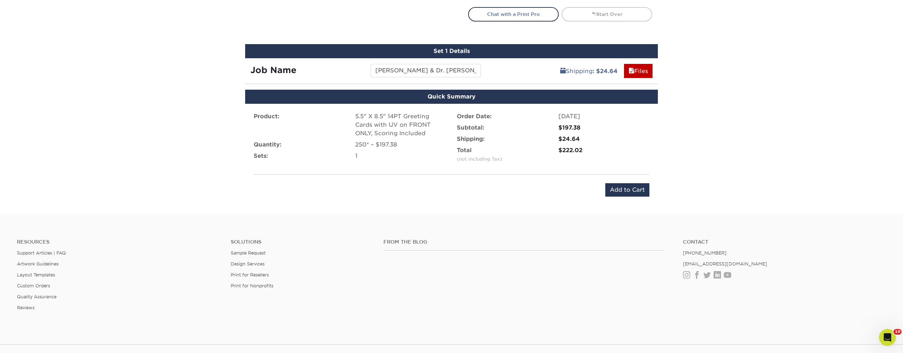
scroll to position [415, 0]
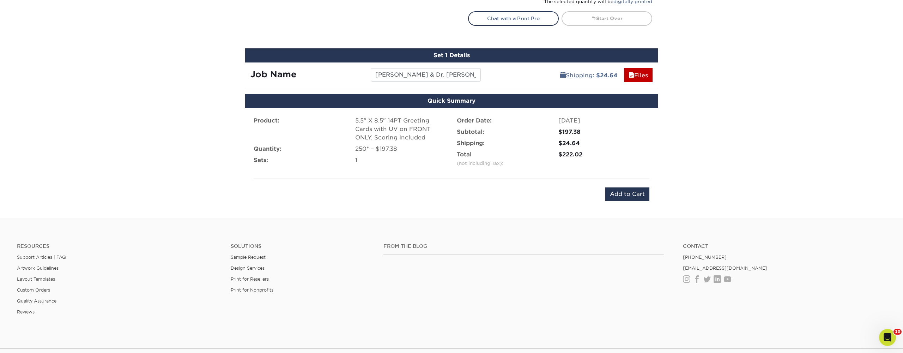
click at [630, 190] on input "Add to Cart" at bounding box center [628, 193] width 44 height 13
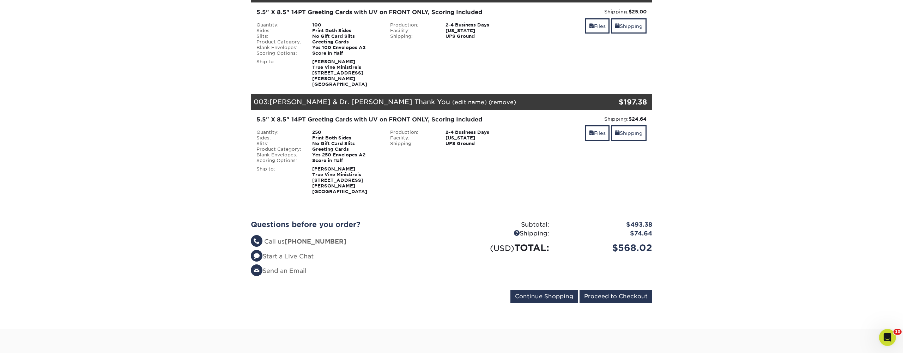
scroll to position [222, 0]
